Goal: Transaction & Acquisition: Purchase product/service

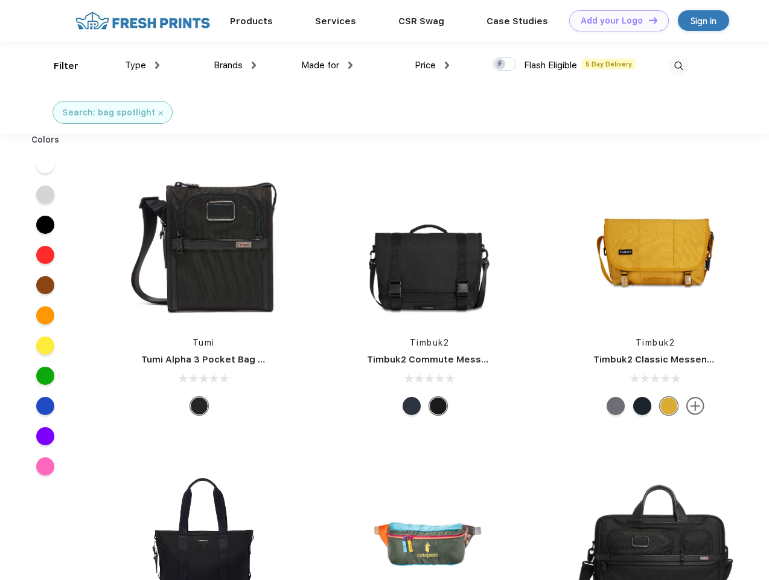
scroll to position [1, 0]
click at [615, 21] on link "Add your Logo Design Tool" at bounding box center [619, 20] width 100 height 21
click at [0, 0] on div "Design Tool" at bounding box center [0, 0] width 0 height 0
click at [648, 20] on link "Add your Logo Design Tool" at bounding box center [619, 20] width 100 height 21
click at [58, 66] on div "Filter" at bounding box center [66, 66] width 25 height 14
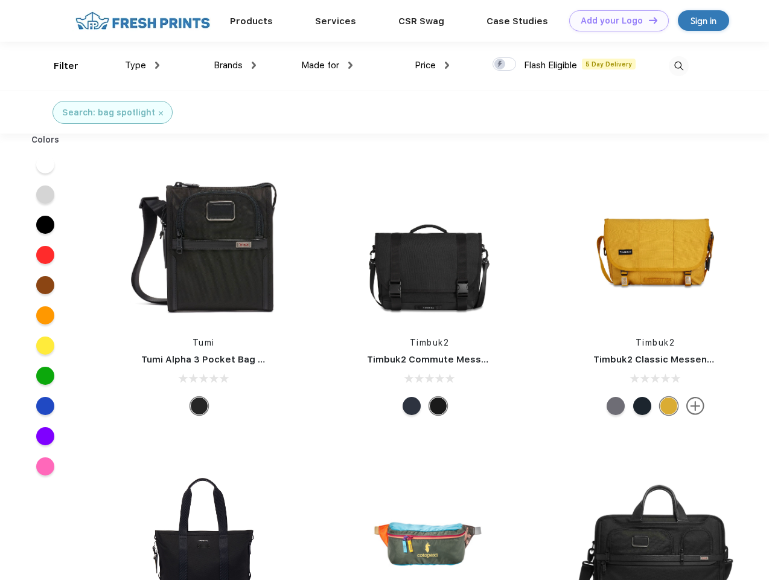
click at [143, 65] on span "Type" at bounding box center [135, 65] width 21 height 11
click at [235, 65] on span "Brands" at bounding box center [228, 65] width 29 height 11
click at [327, 65] on span "Made for" at bounding box center [320, 65] width 38 height 11
click at [432, 65] on span "Price" at bounding box center [425, 65] width 21 height 11
click at [505, 65] on div at bounding box center [505, 63] width 24 height 13
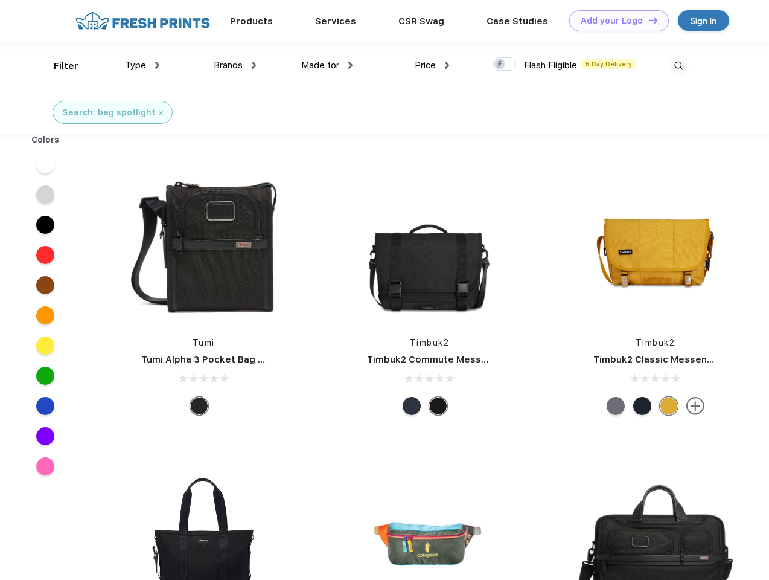
click at [501, 65] on input "checkbox" at bounding box center [497, 61] width 8 height 8
click at [679, 66] on img at bounding box center [679, 66] width 20 height 20
